Goal: Navigation & Orientation: Find specific page/section

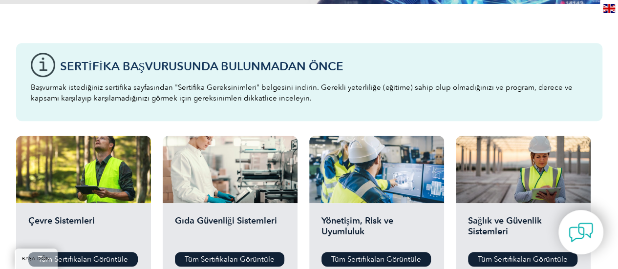
scroll to position [234, 0]
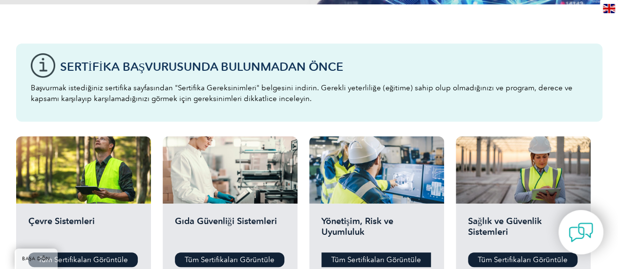
click at [363, 259] on font "Tüm Sertifikaları Görüntüle" at bounding box center [376, 259] width 90 height 9
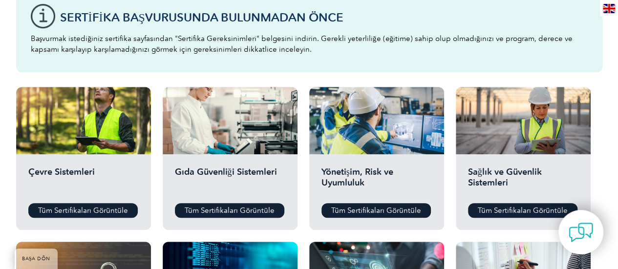
scroll to position [285, 0]
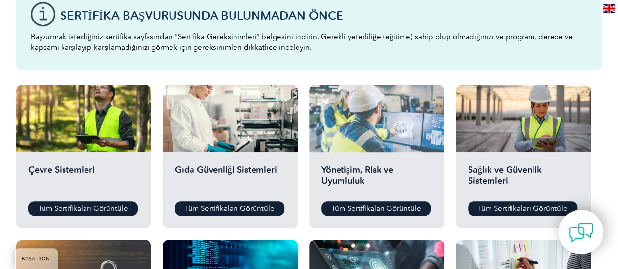
click at [370, 150] on div at bounding box center [376, 118] width 135 height 67
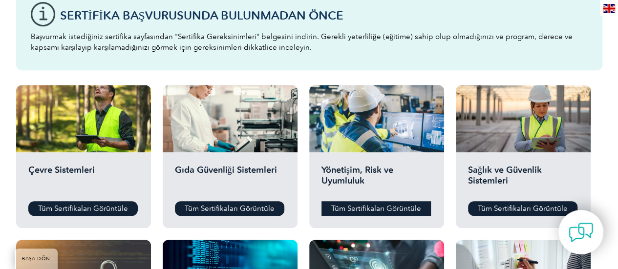
click at [372, 209] on font "Tüm Sertifikaları Görüntüle" at bounding box center [376, 208] width 90 height 9
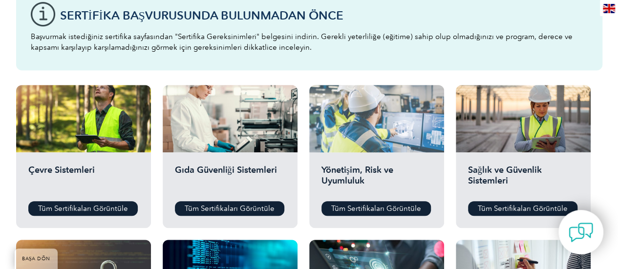
click at [379, 137] on div at bounding box center [376, 118] width 135 height 67
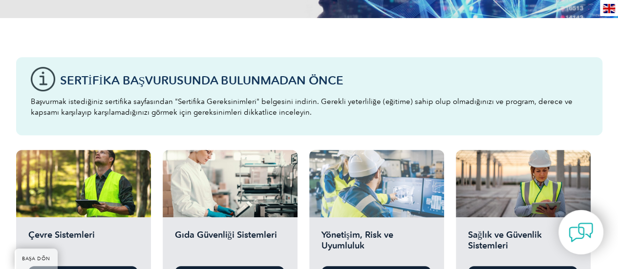
scroll to position [217, 0]
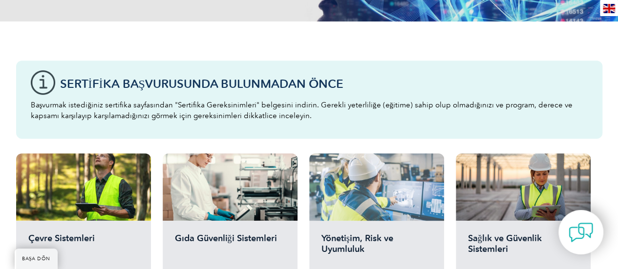
click at [378, 195] on div at bounding box center [376, 186] width 135 height 67
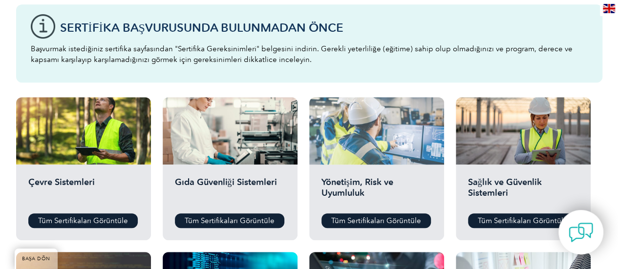
scroll to position [274, 0]
